Goal: Task Accomplishment & Management: Manage account settings

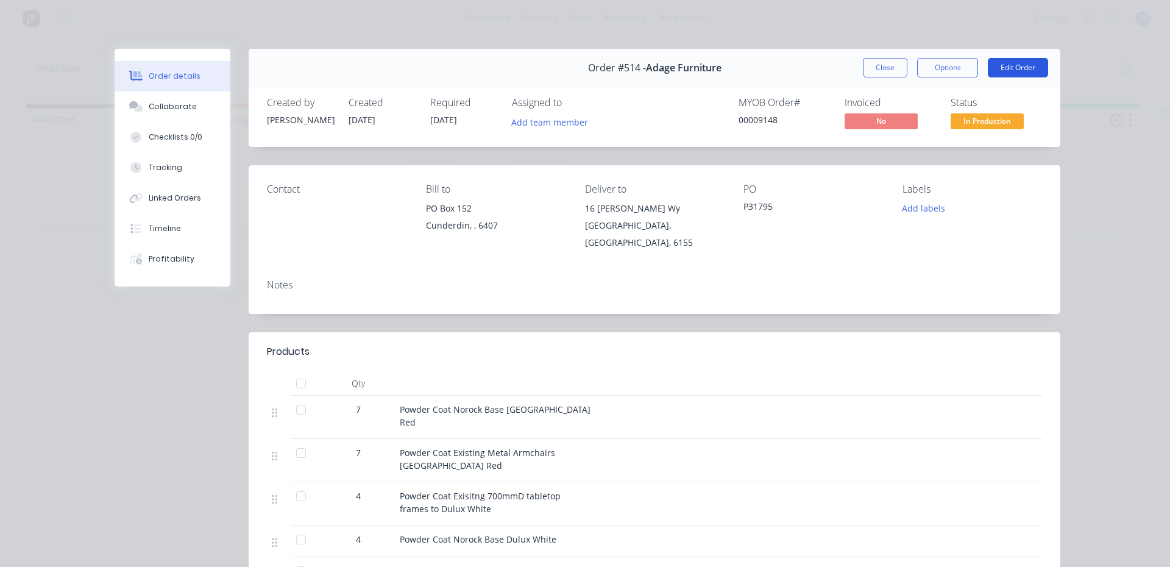
click at [1026, 70] on button "Edit Order" at bounding box center [1017, 67] width 60 height 19
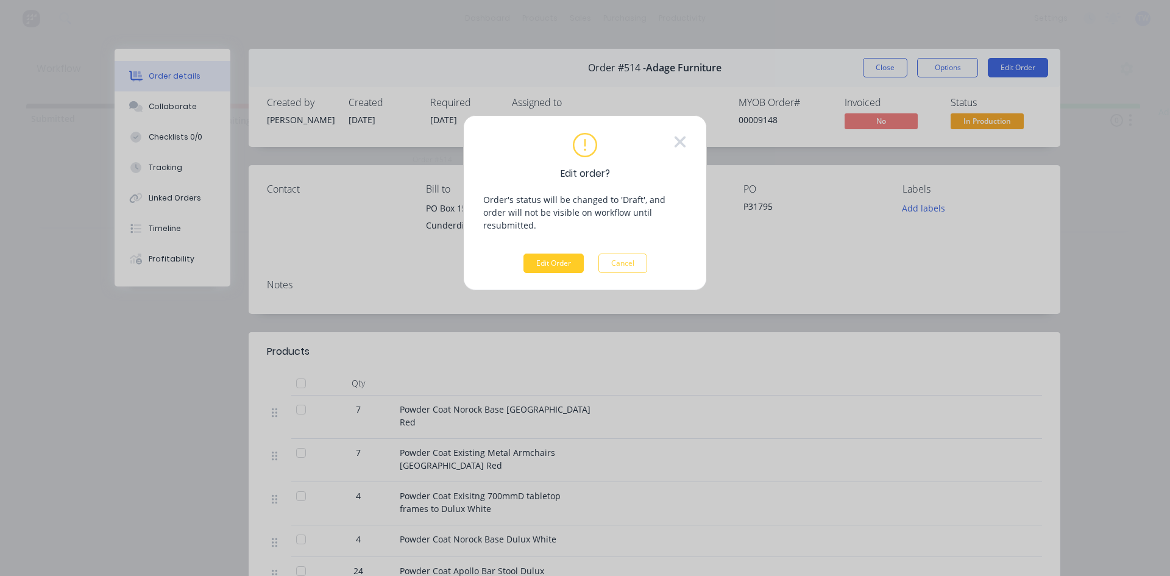
click at [563, 253] on button "Edit Order" at bounding box center [553, 262] width 60 height 19
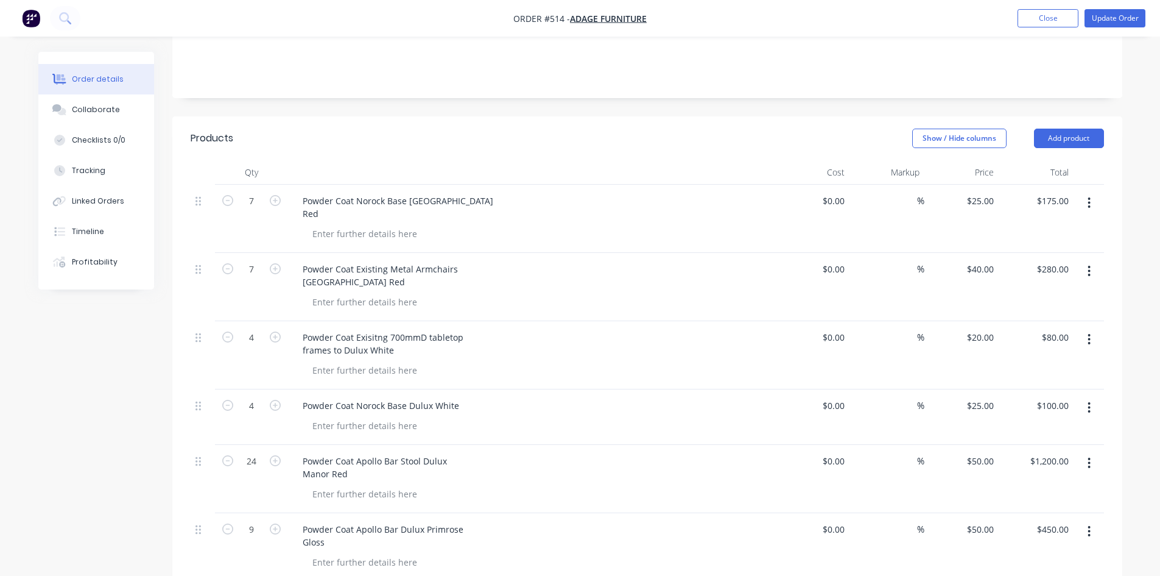
scroll to position [244, 0]
click at [1086, 127] on button "Add product" at bounding box center [1069, 136] width 70 height 19
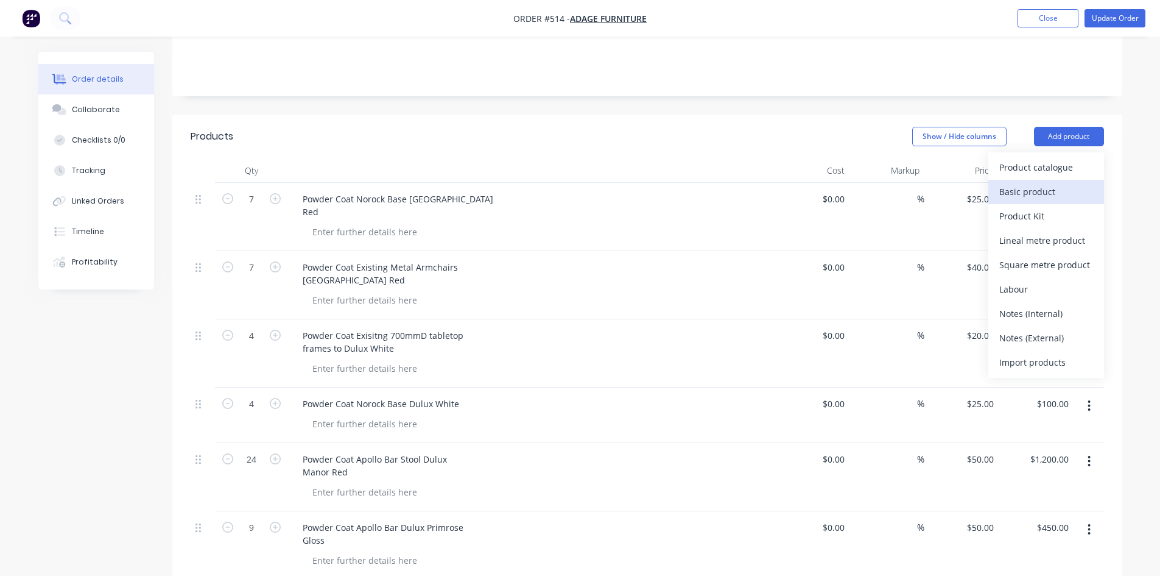
click at [1059, 183] on div "Basic product" at bounding box center [1047, 192] width 94 height 18
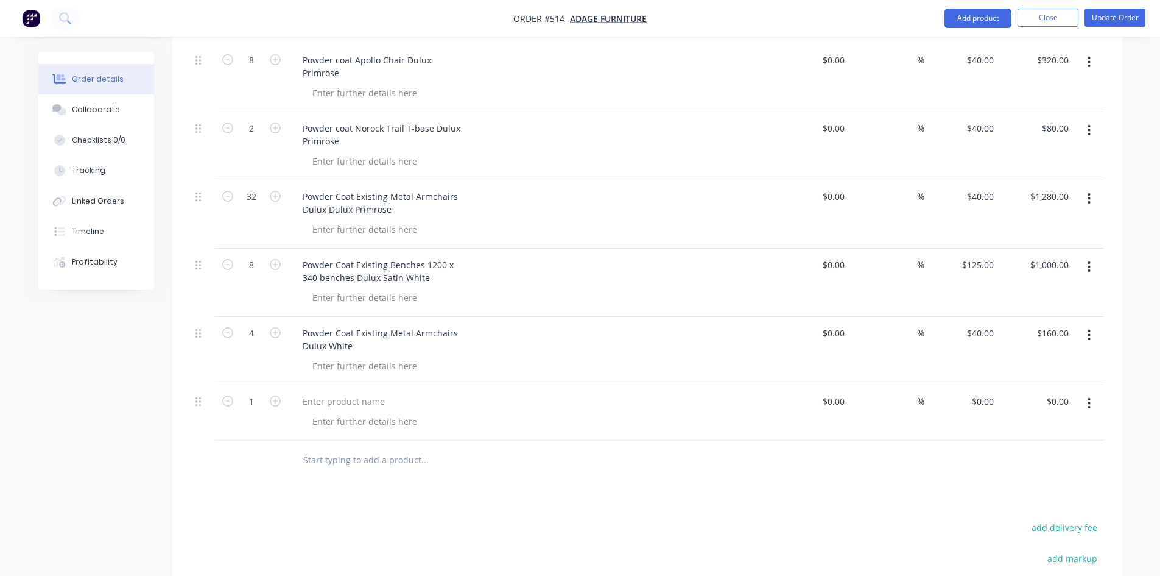
scroll to position [853, 0]
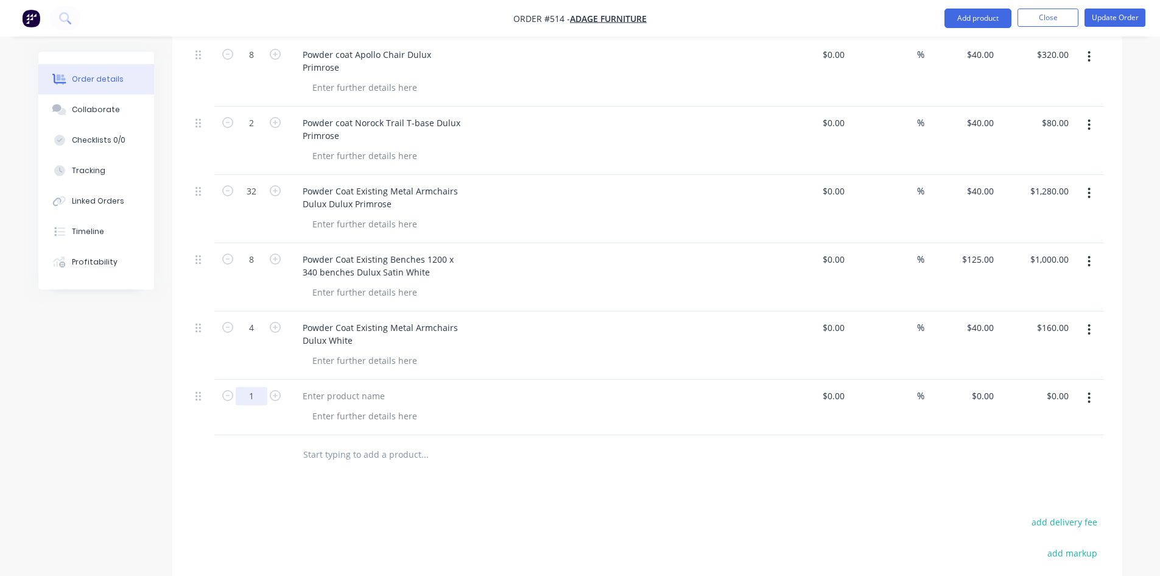
click at [256, 387] on input "1" at bounding box center [252, 396] width 32 height 18
type input "7"
click at [359, 387] on div at bounding box center [344, 396] width 102 height 18
click at [349, 387] on div at bounding box center [344, 396] width 102 height 18
paste div
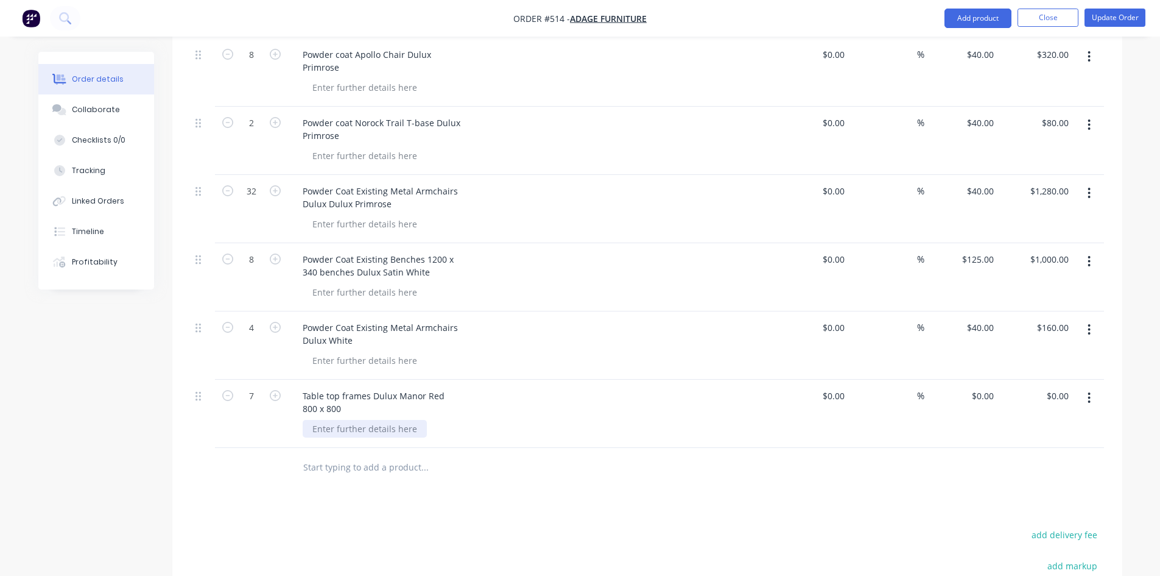
click at [331, 420] on div at bounding box center [365, 429] width 124 height 18
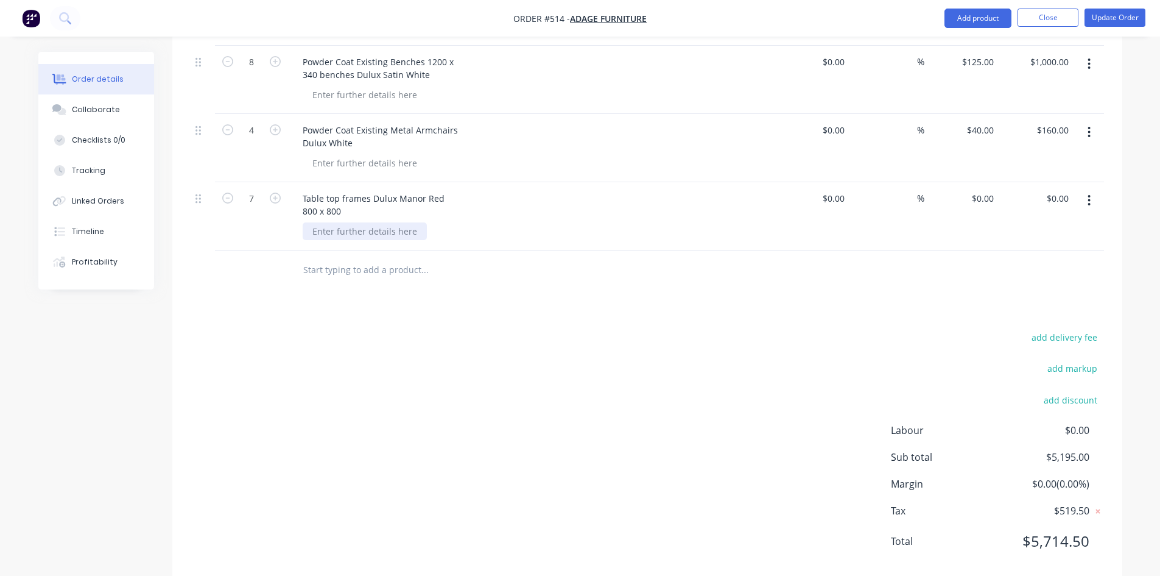
scroll to position [1058, 0]
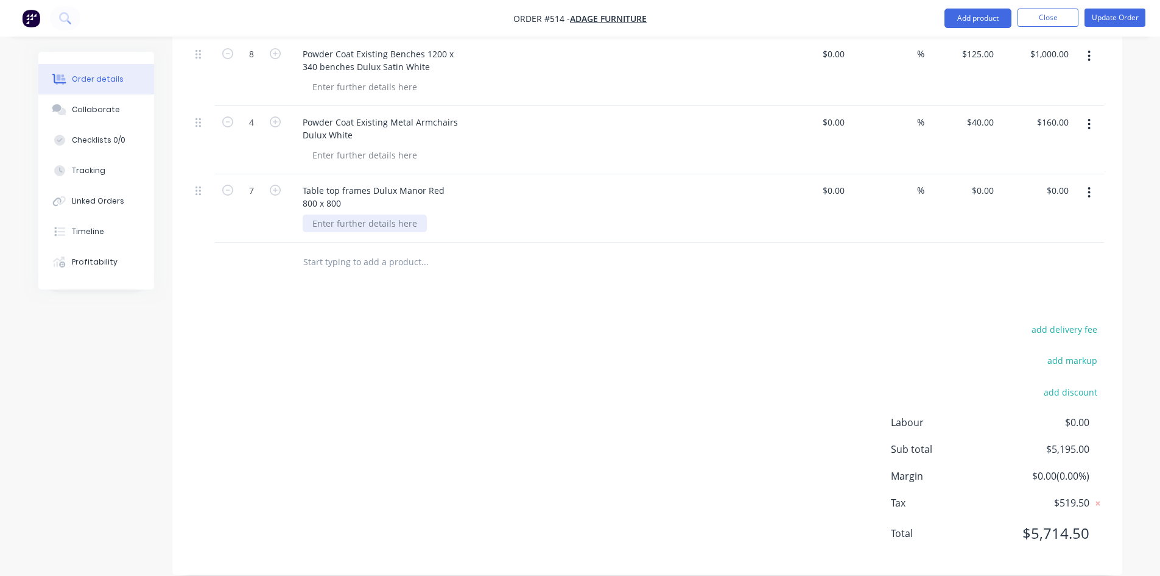
click at [364, 214] on div at bounding box center [365, 223] width 124 height 18
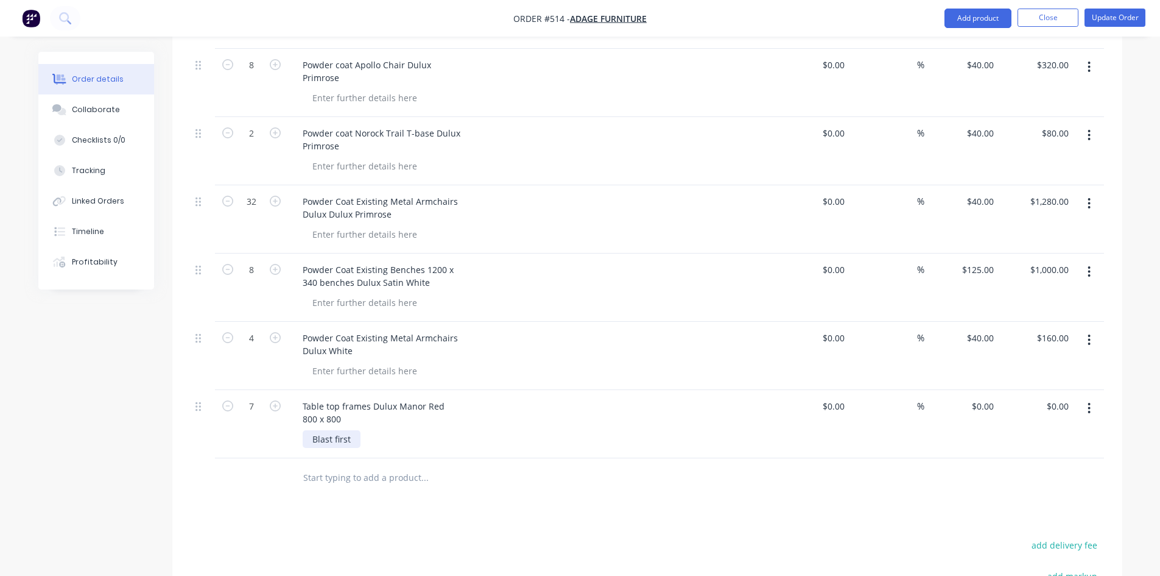
scroll to position [814, 0]
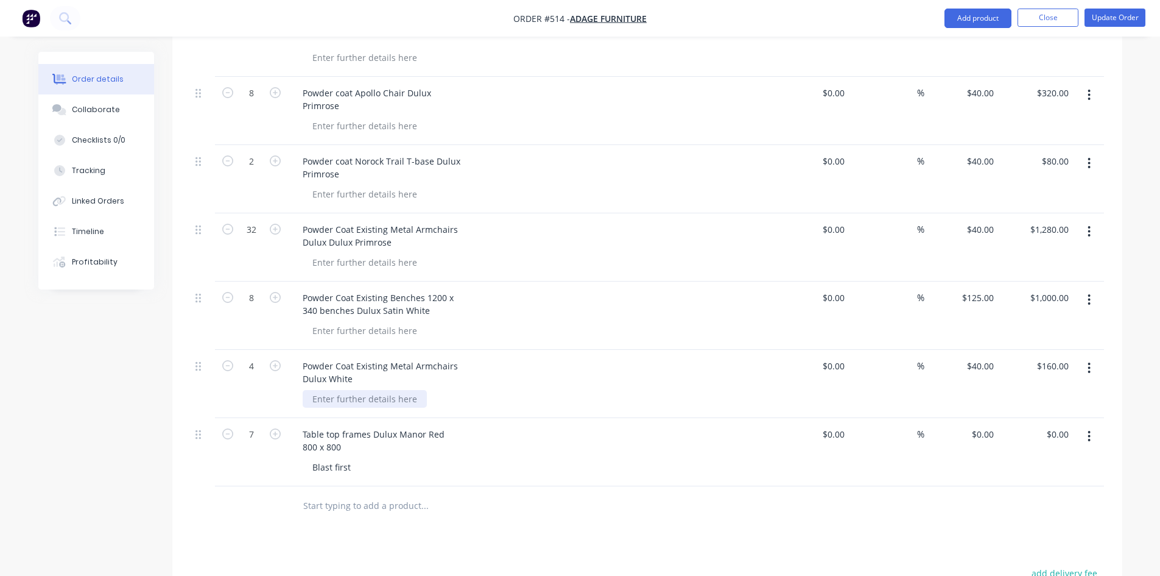
click at [379, 390] on div at bounding box center [365, 399] width 124 height 18
drag, startPoint x: 352, startPoint y: 382, endPoint x: 309, endPoint y: 380, distance: 43.3
click at [309, 390] on div "Blast first" at bounding box center [332, 399] width 58 height 18
copy div "Blast first"
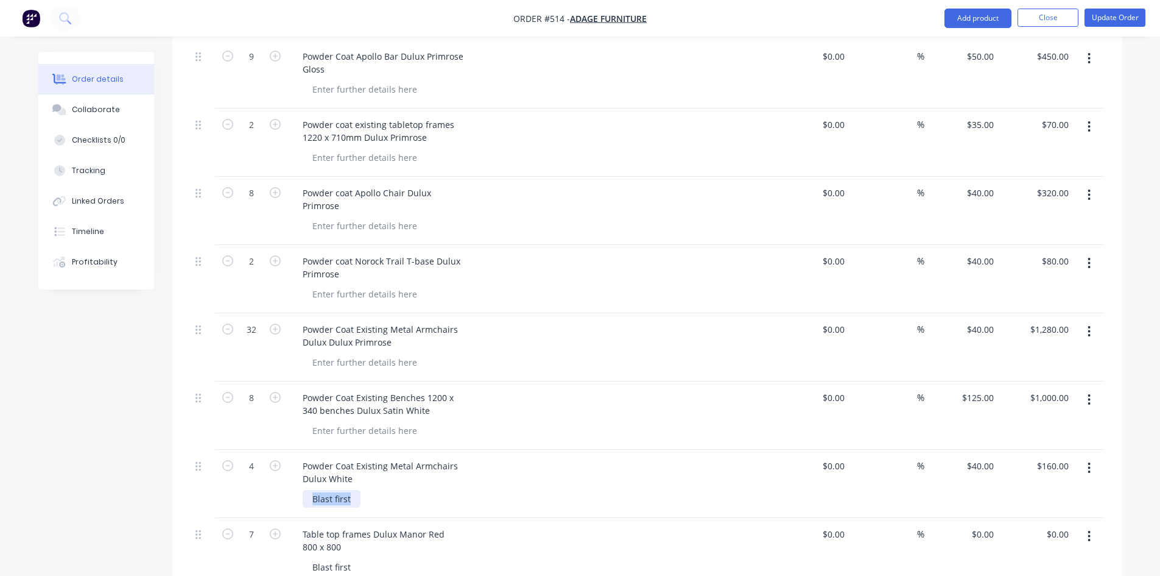
scroll to position [693, 0]
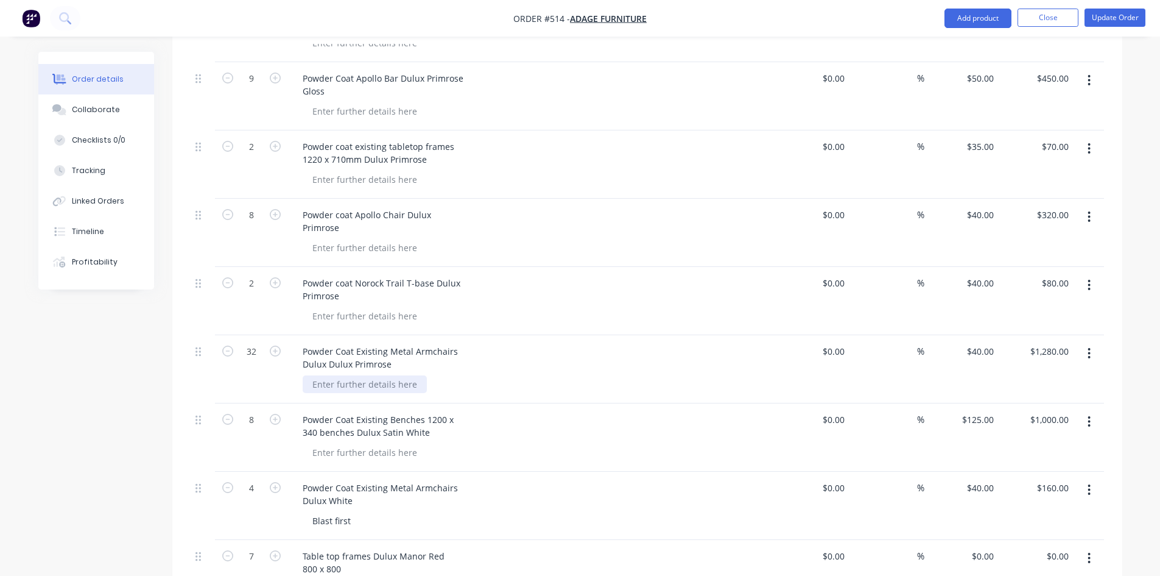
click at [373, 375] on div at bounding box center [365, 384] width 124 height 18
paste div
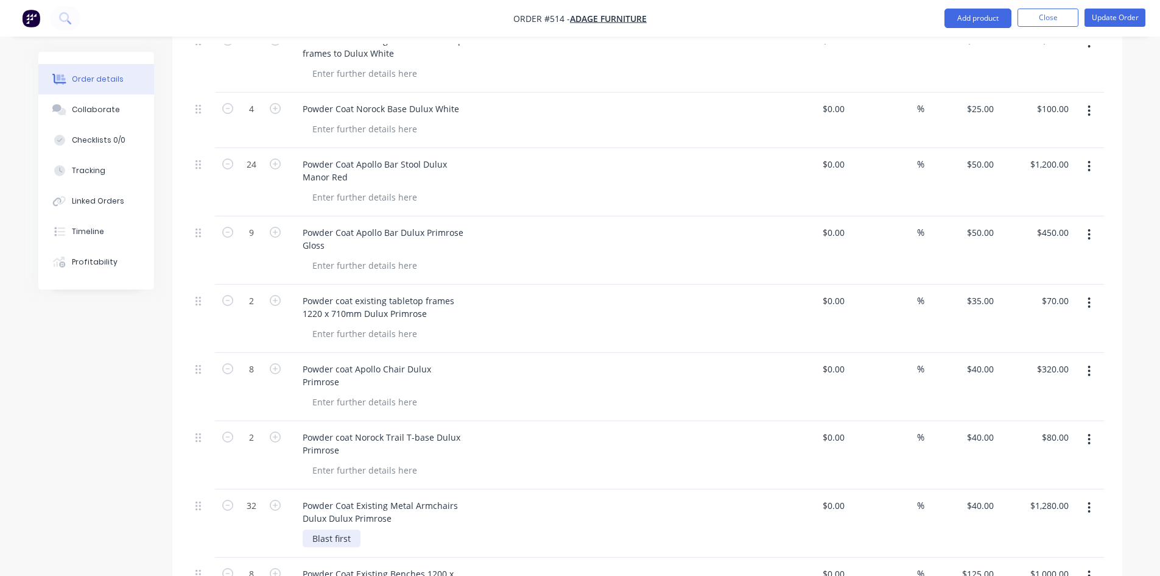
scroll to position [510, 0]
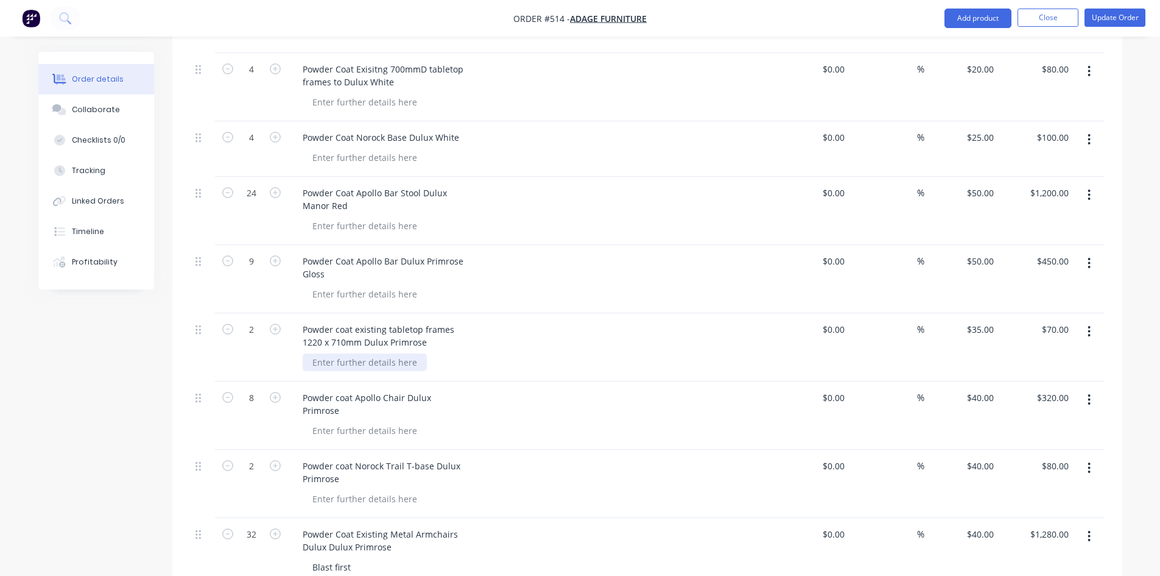
click at [383, 353] on div at bounding box center [365, 362] width 124 height 18
paste div
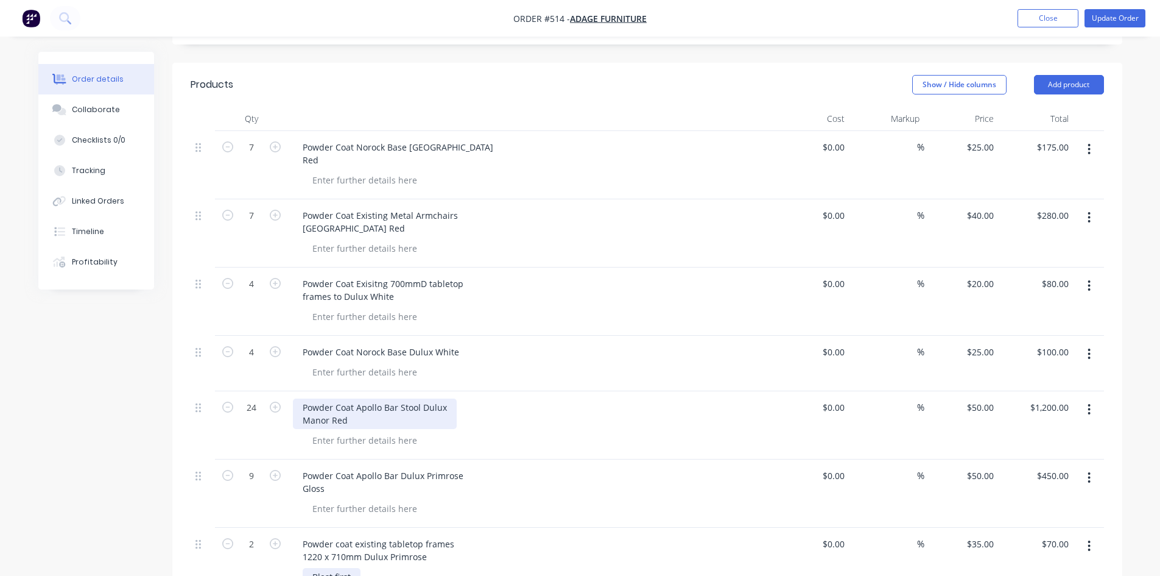
scroll to position [266, 0]
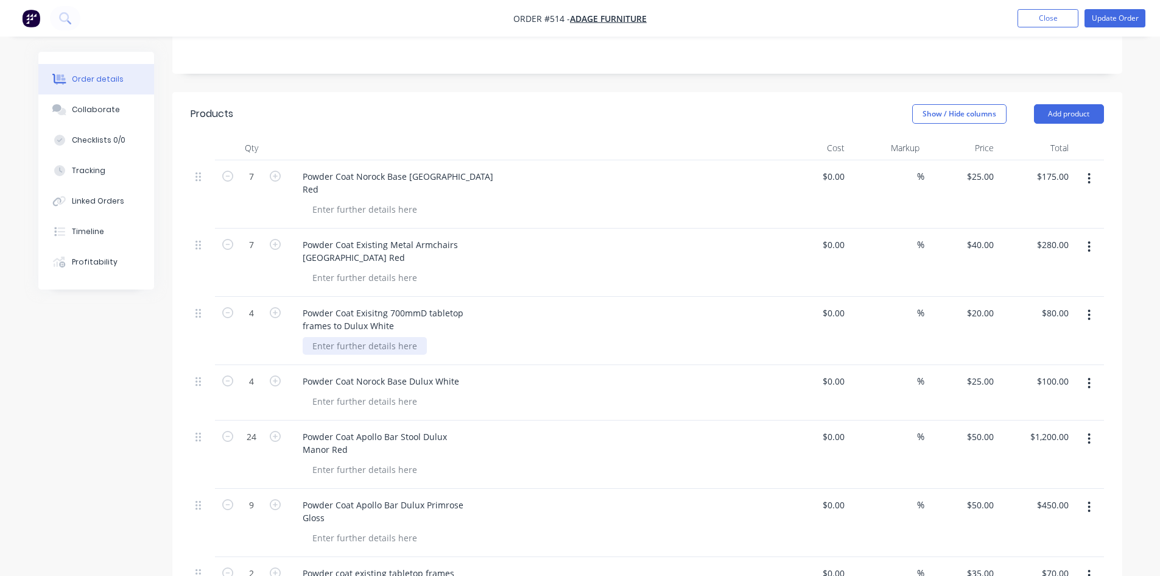
paste div
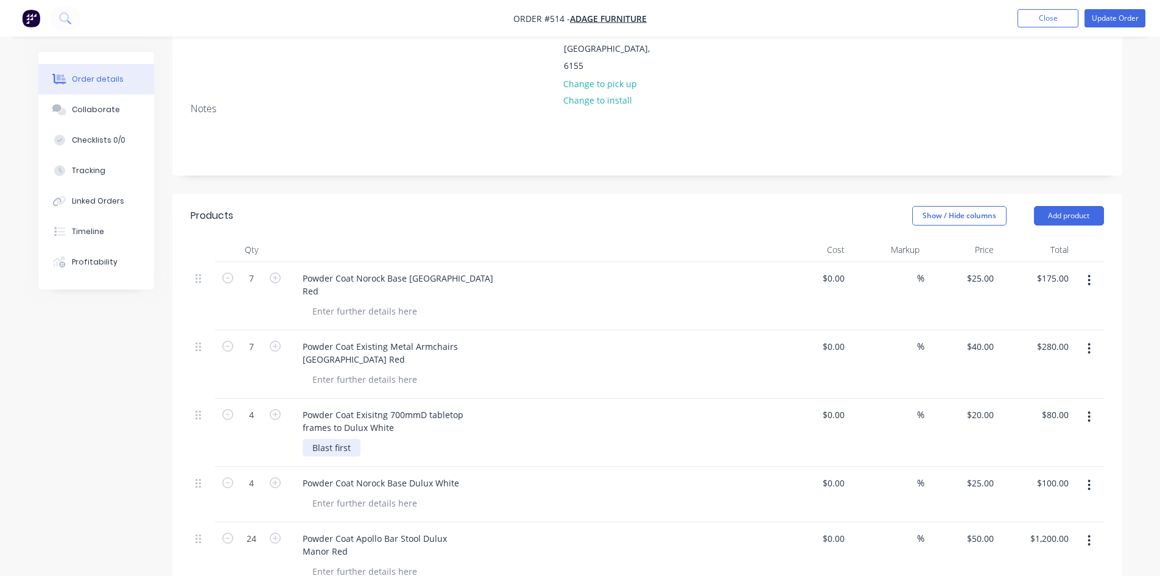
scroll to position [144, 0]
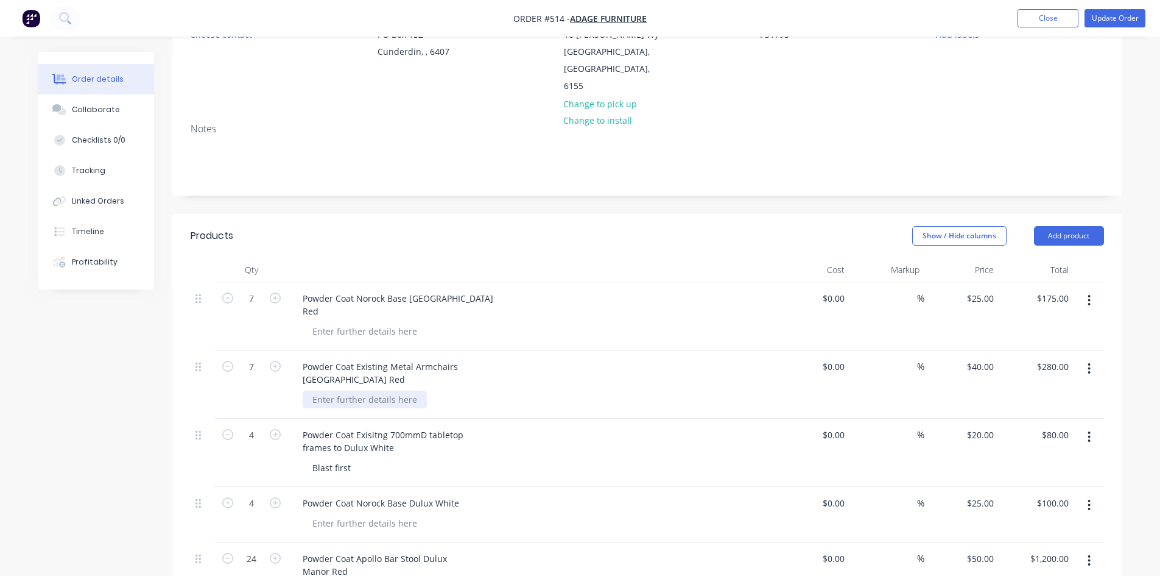
paste div
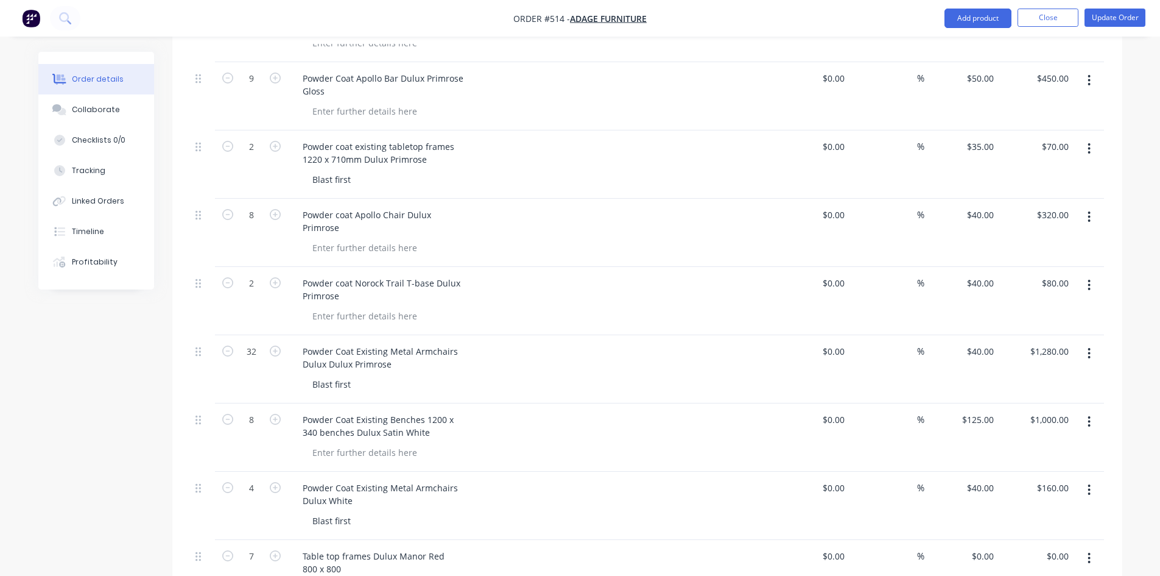
scroll to position [388, 0]
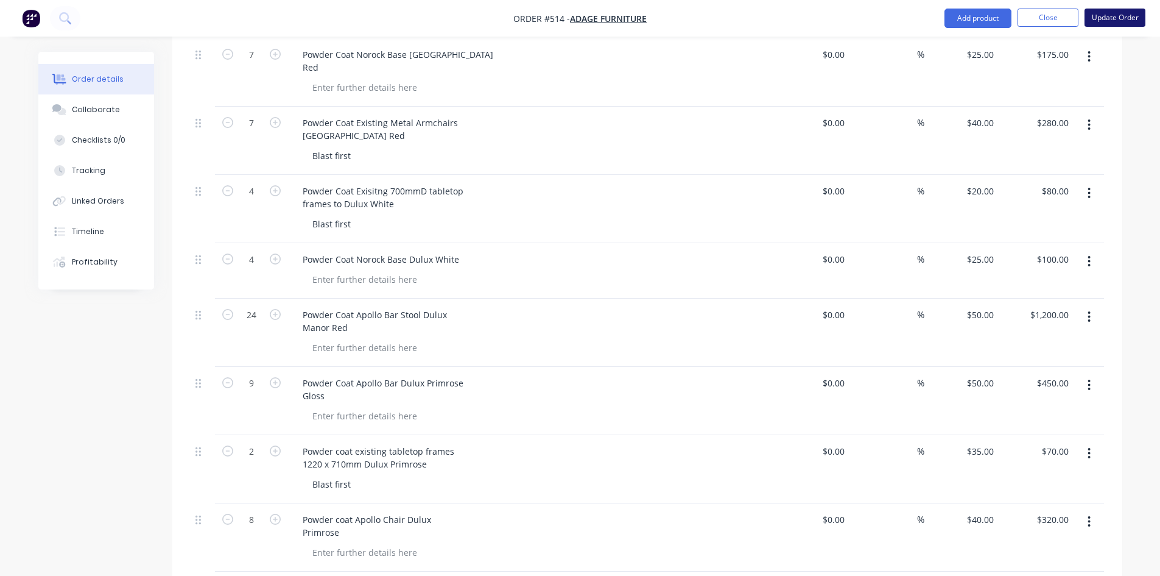
click at [1117, 15] on button "Update Order" at bounding box center [1115, 18] width 61 height 18
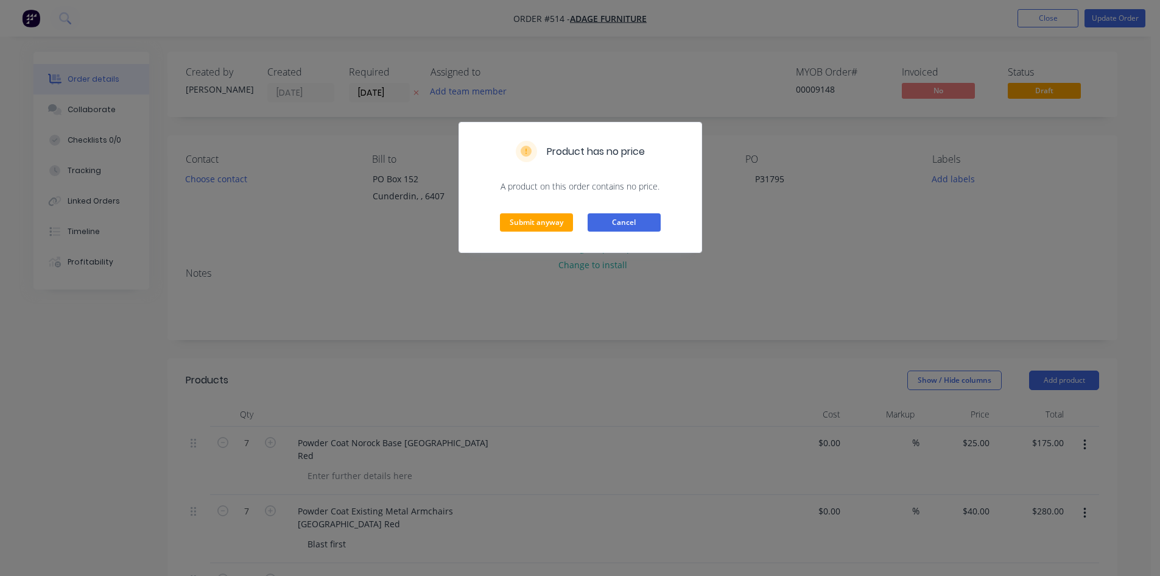
click at [636, 221] on button "Cancel" at bounding box center [624, 222] width 73 height 18
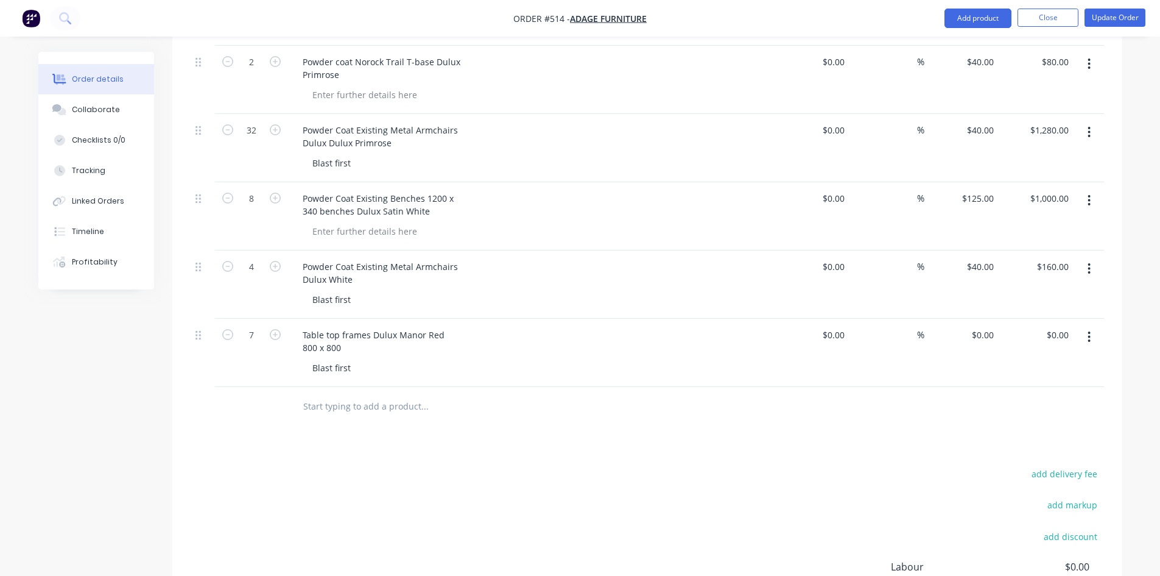
scroll to position [975, 0]
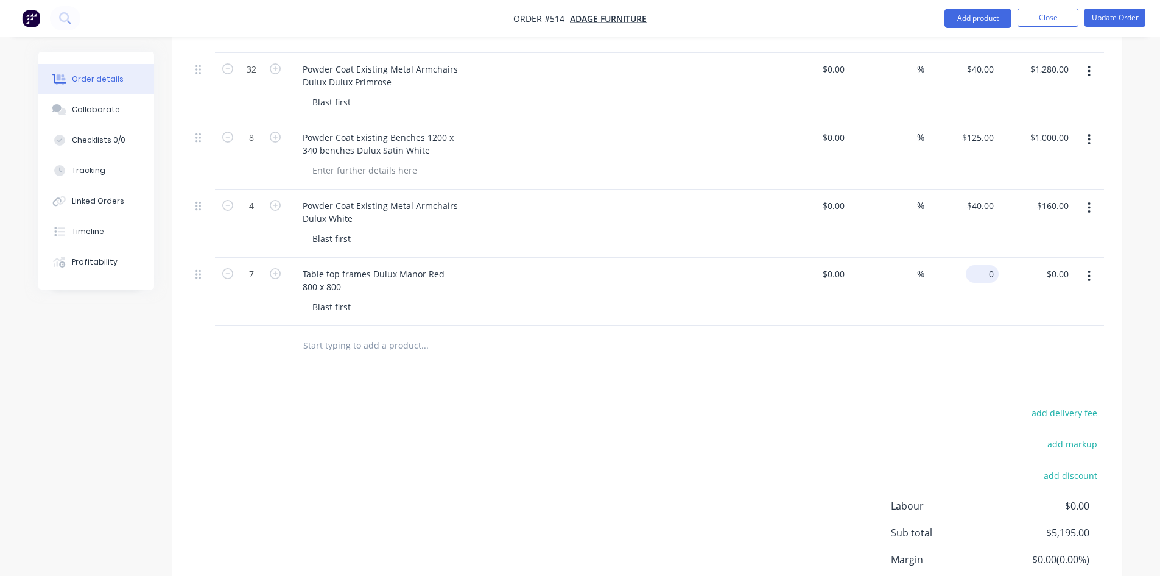
click at [992, 265] on input "0" at bounding box center [985, 274] width 28 height 18
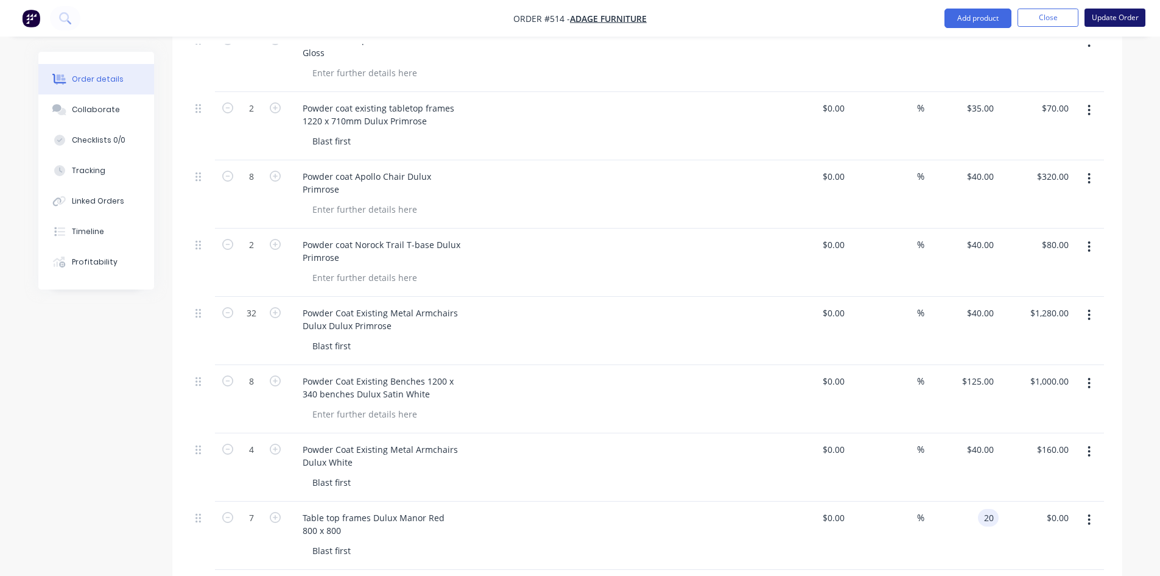
type input "$20.00"
type input "$140.00"
click at [1112, 23] on button "Update Order" at bounding box center [1115, 18] width 61 height 18
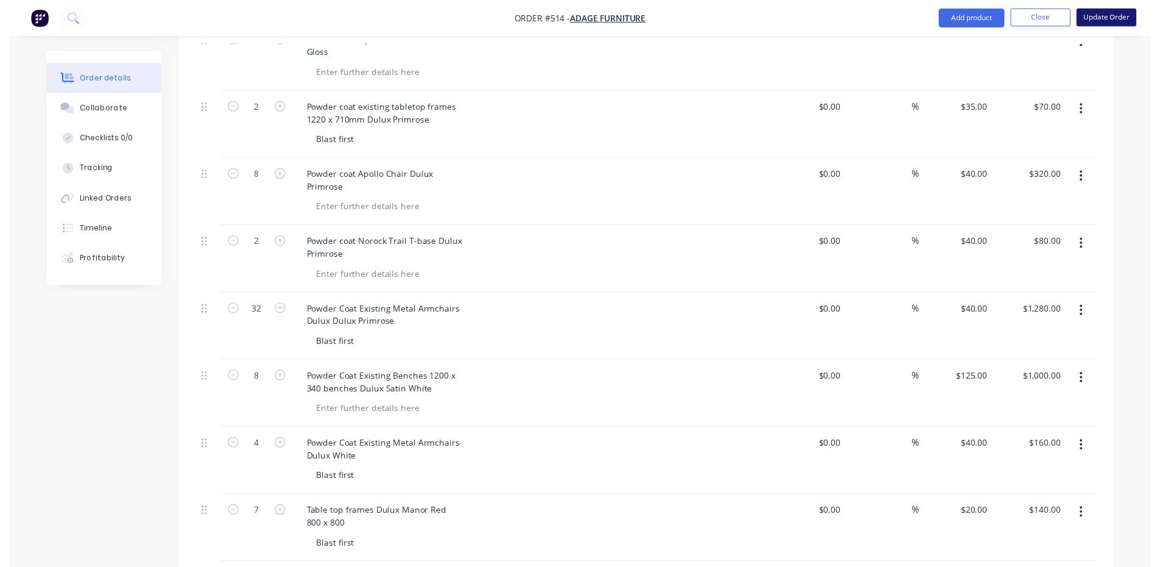
scroll to position [0, 0]
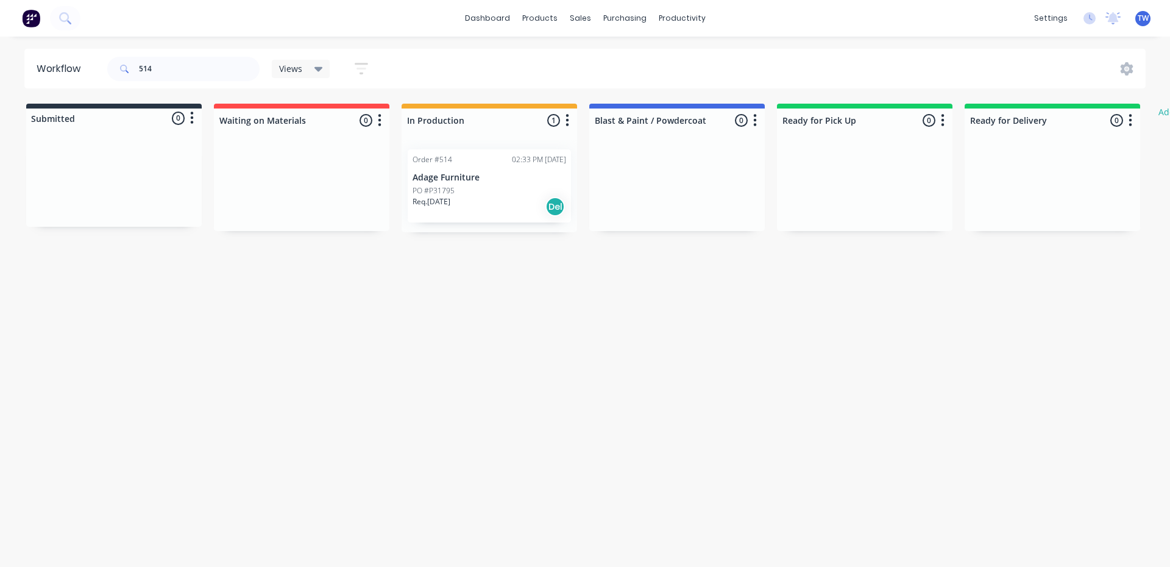
click at [442, 211] on div "Req. [DATE] Del" at bounding box center [489, 206] width 154 height 21
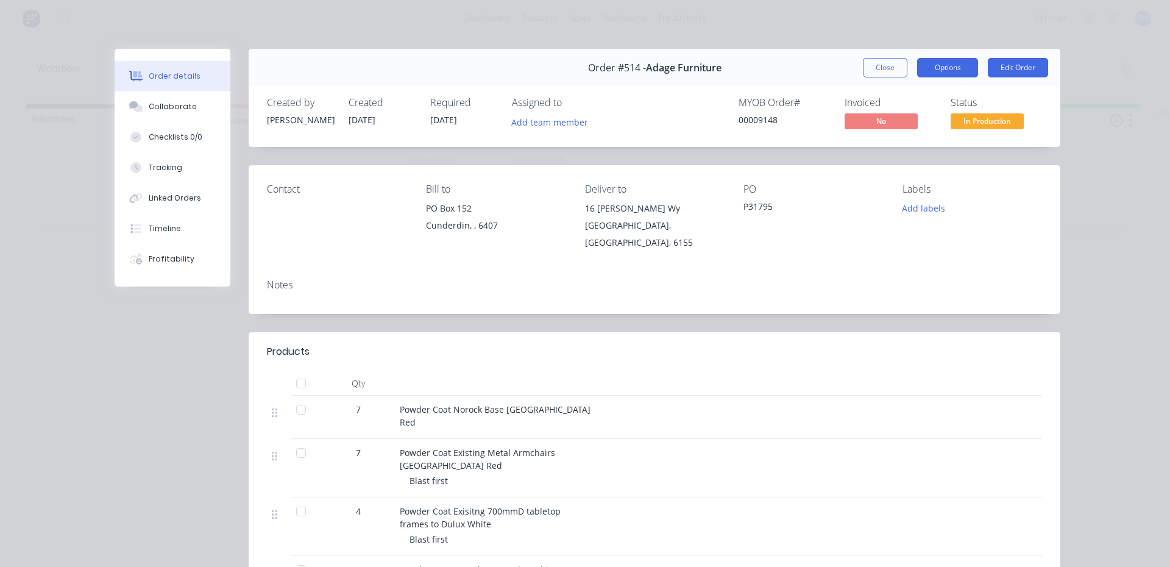
click at [939, 69] on button "Options" at bounding box center [947, 67] width 61 height 19
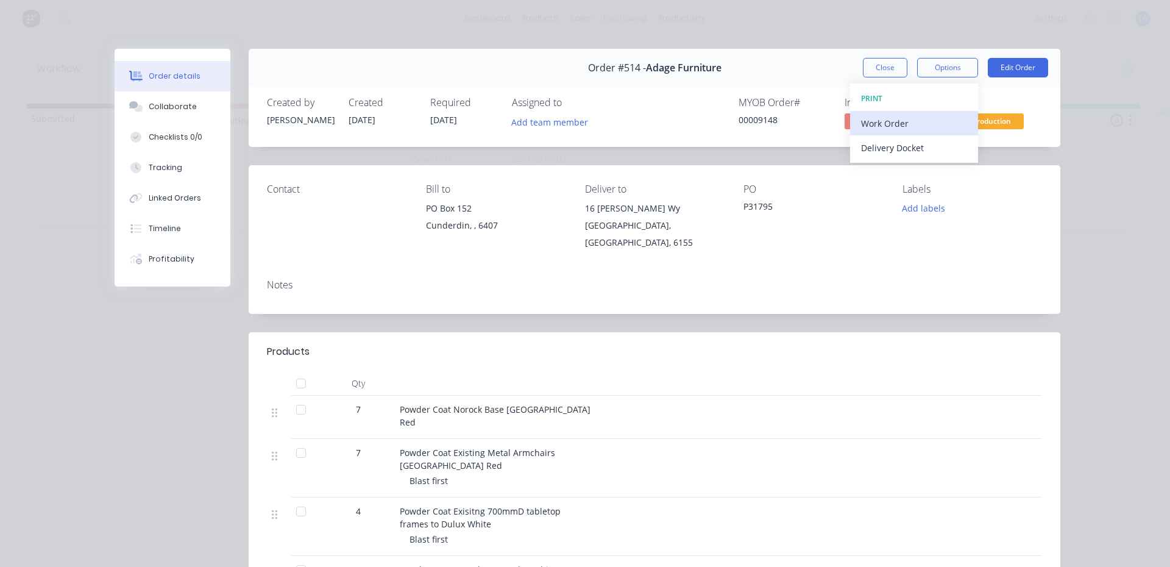
click at [891, 125] on div "Work Order" at bounding box center [914, 124] width 106 height 18
click at [888, 147] on div "Standard" at bounding box center [914, 148] width 106 height 18
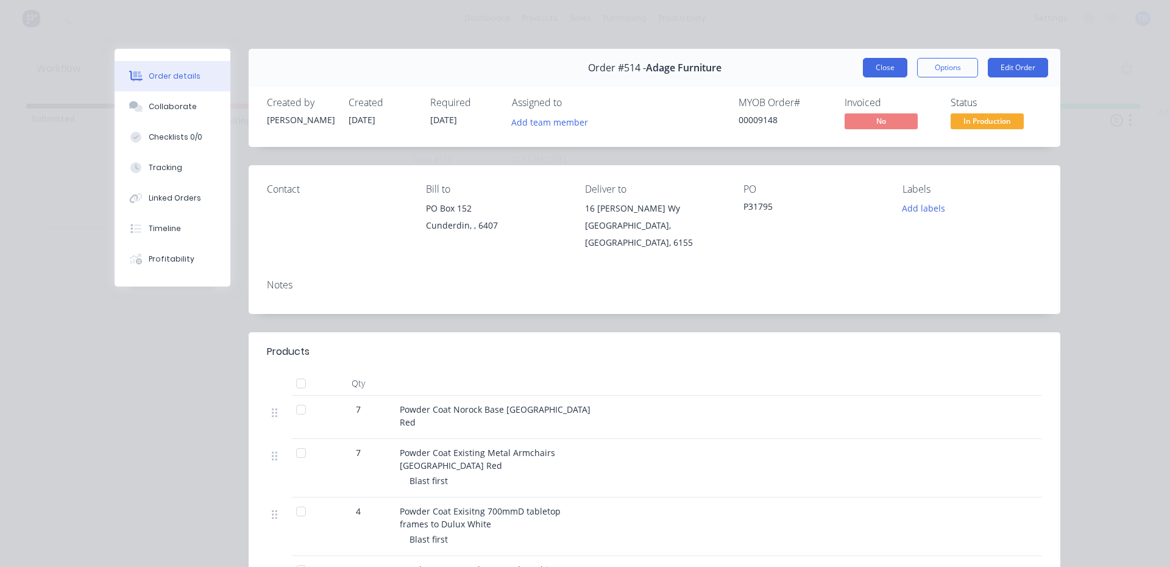
click at [888, 64] on button "Close" at bounding box center [885, 67] width 44 height 19
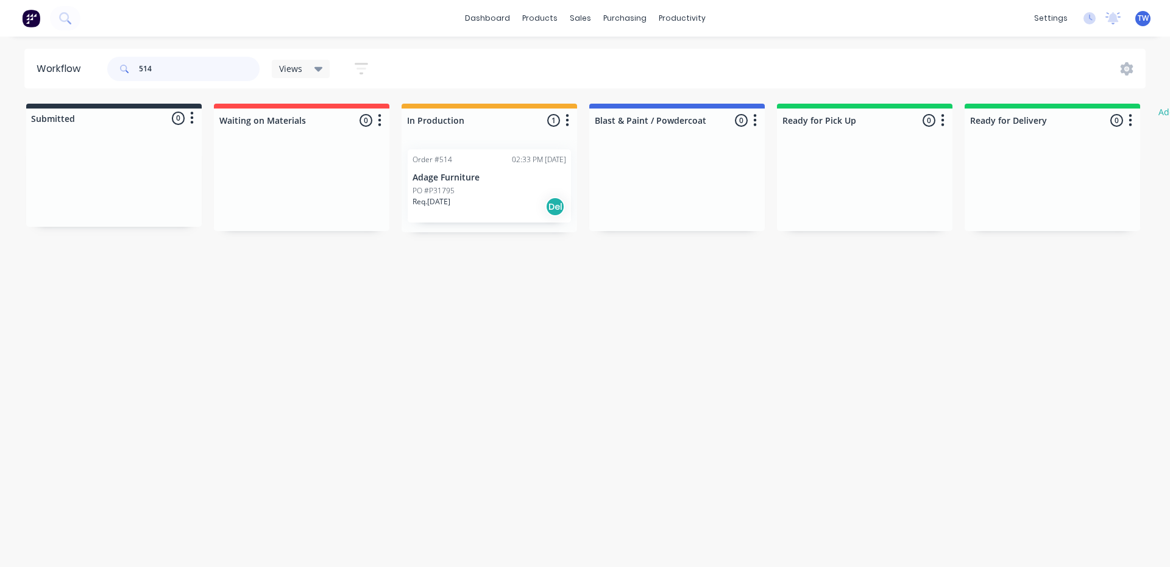
click at [174, 66] on input "514" at bounding box center [199, 69] width 121 height 24
type input "5"
